Goal: Find specific page/section: Find specific page/section

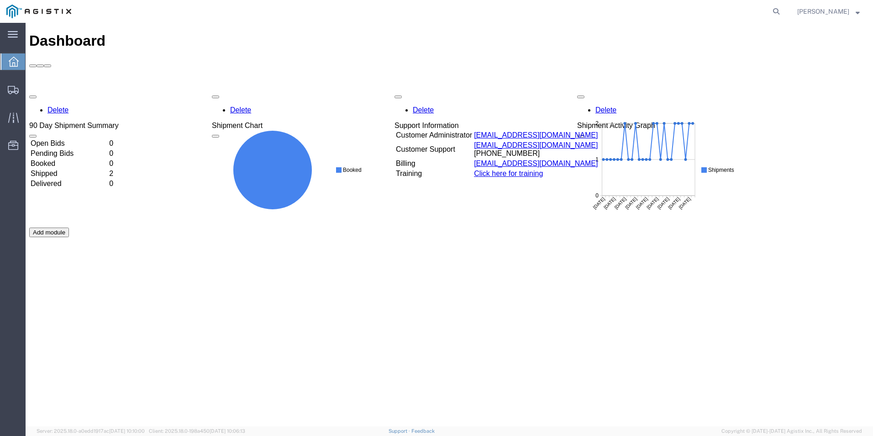
click at [677, 10] on agx-global-search at bounding box center [638, 11] width 292 height 23
click at [783, 10] on icon at bounding box center [776, 11] width 13 height 13
click at [631, 11] on input "search" at bounding box center [631, 11] width 278 height 22
type input "242658"
click at [783, 12] on icon at bounding box center [776, 11] width 13 height 13
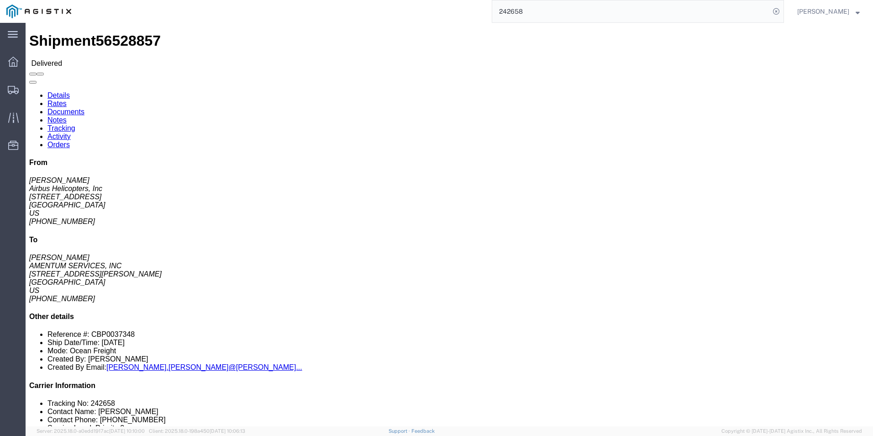
click link "Rates"
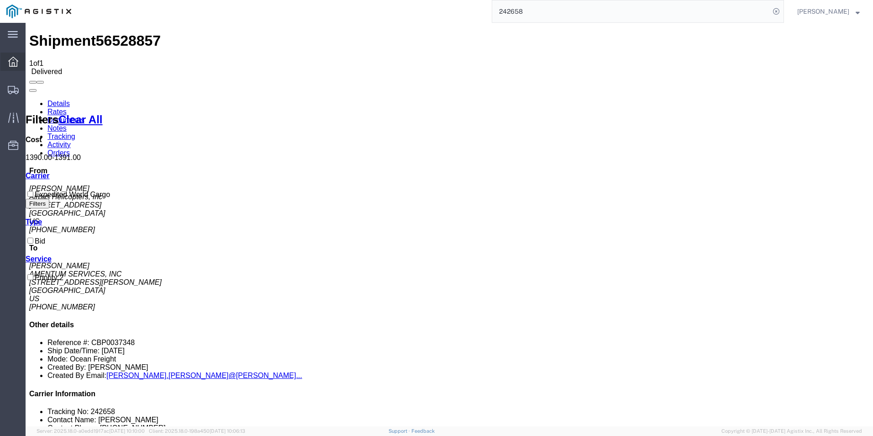
click at [11, 63] on icon at bounding box center [13, 62] width 10 height 10
